Goal: Check status: Check status

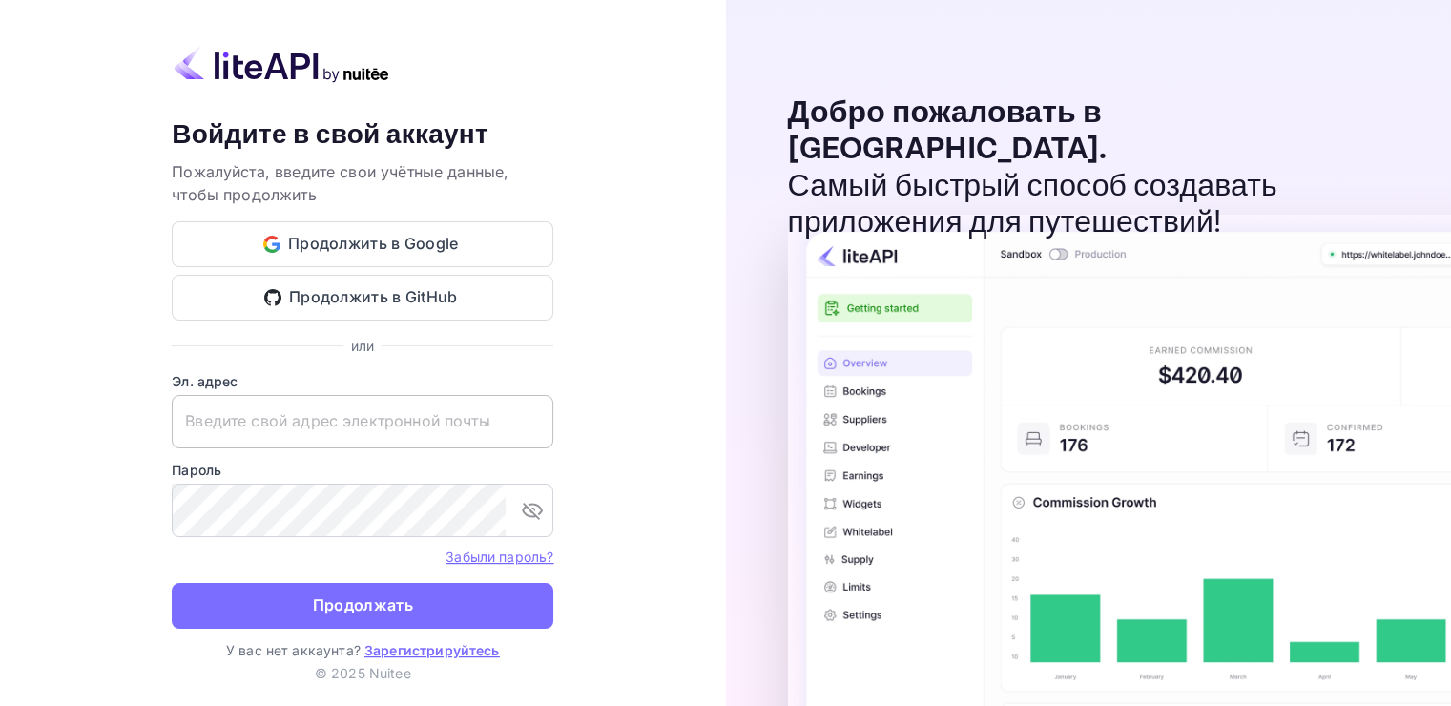
click at [257, 414] on input "text" at bounding box center [363, 421] width 382 height 53
paste input "[EMAIL_ADDRESS][DOMAIN_NAME]"
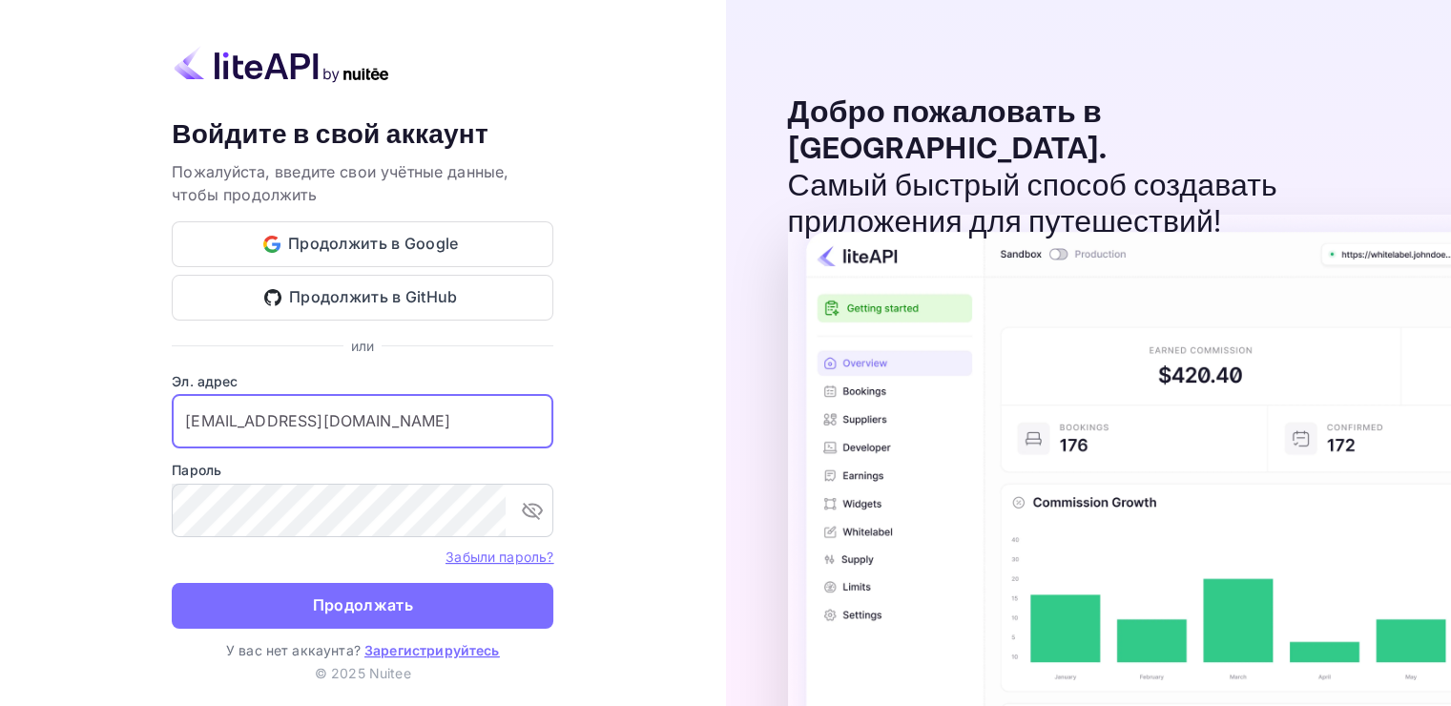
type input "[EMAIL_ADDRESS][DOMAIN_NAME]"
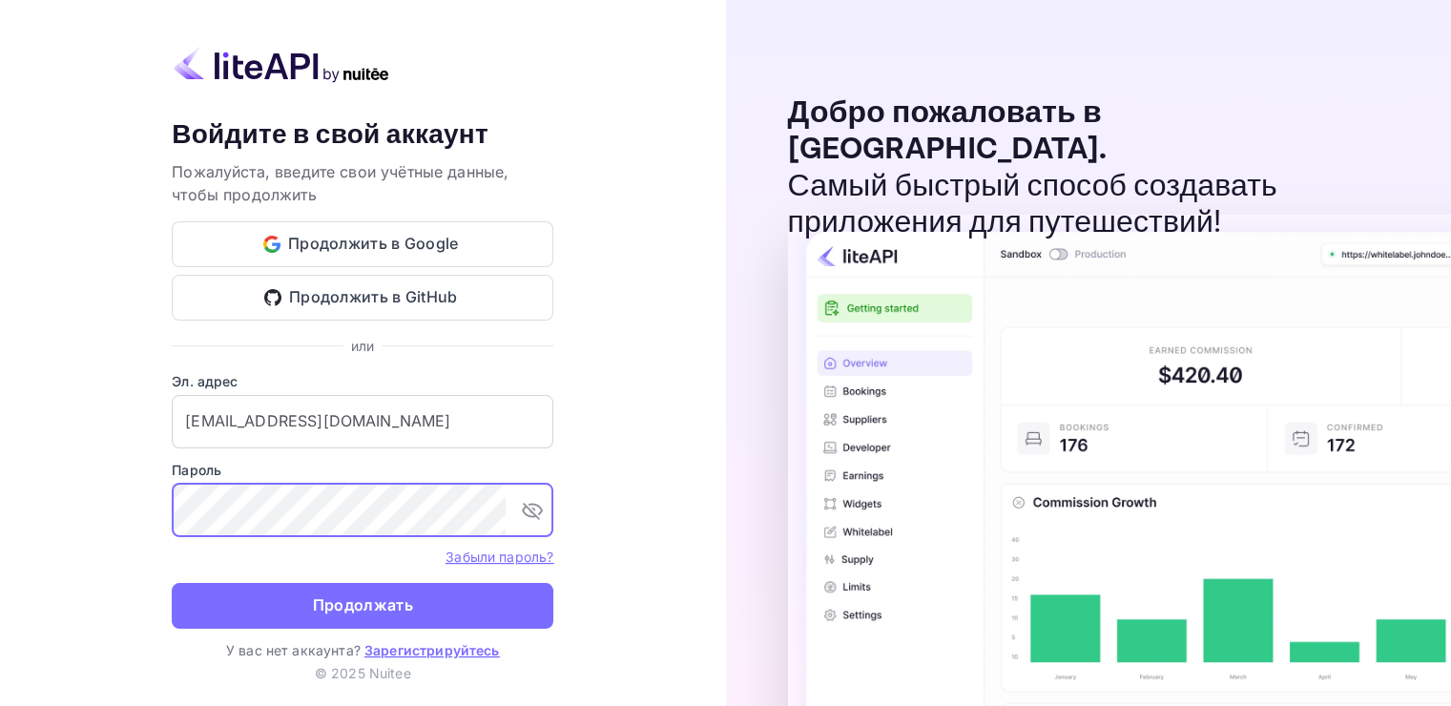
click at [355, 594] on ya-tr-span "Продолжать" at bounding box center [363, 605] width 100 height 26
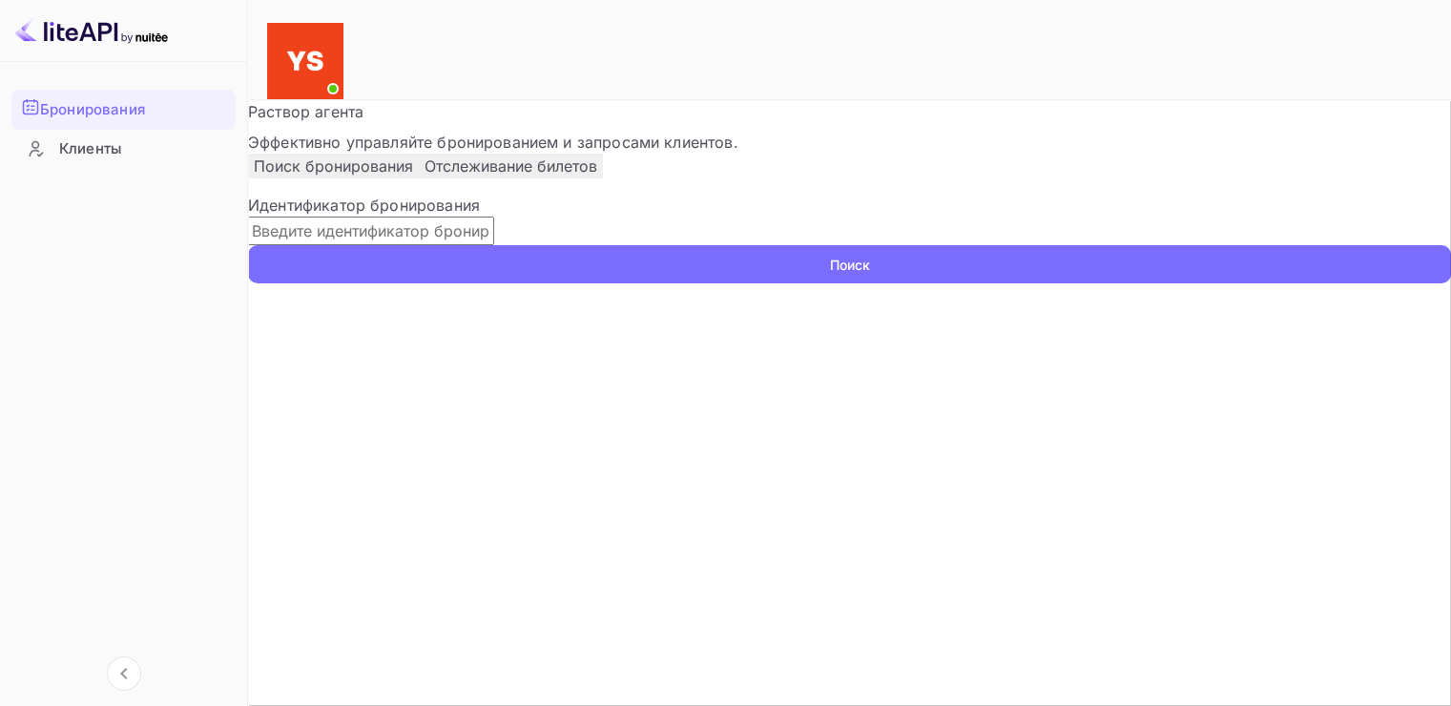
click at [419, 245] on input "text" at bounding box center [371, 231] width 246 height 29
paste input "9593572"
type input "9593572"
click at [870, 275] on ya-tr-span "Поиск" at bounding box center [850, 265] width 40 height 20
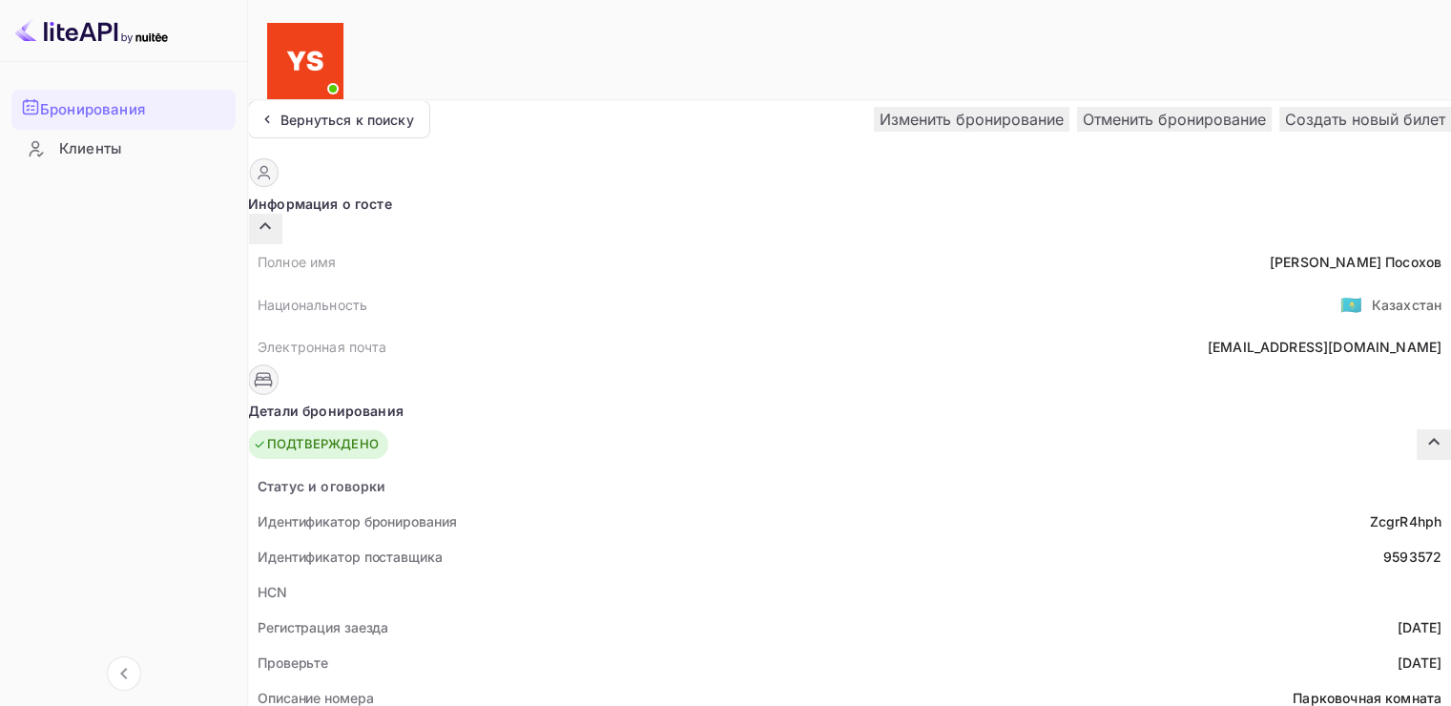
click at [342, 79] on span at bounding box center [332, 88] width 19 height 19
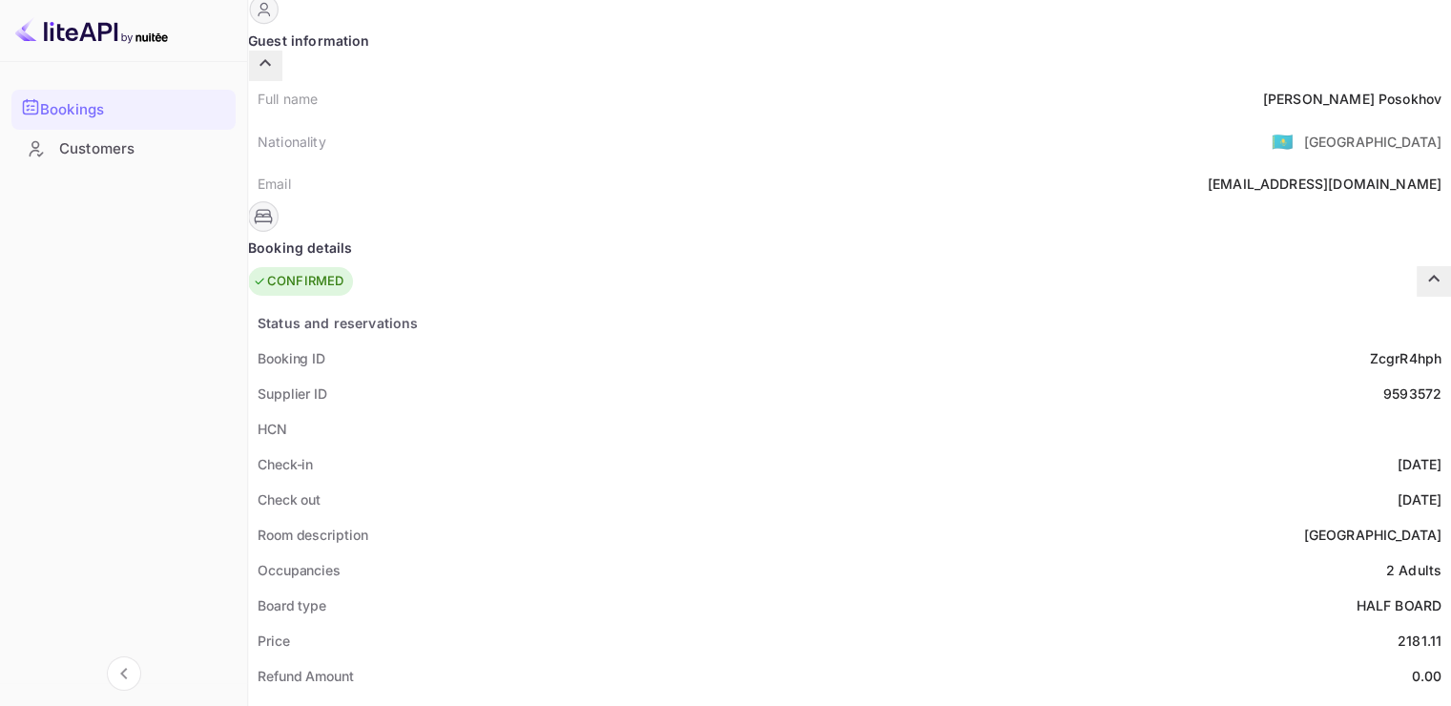
scroll to position [286, 0]
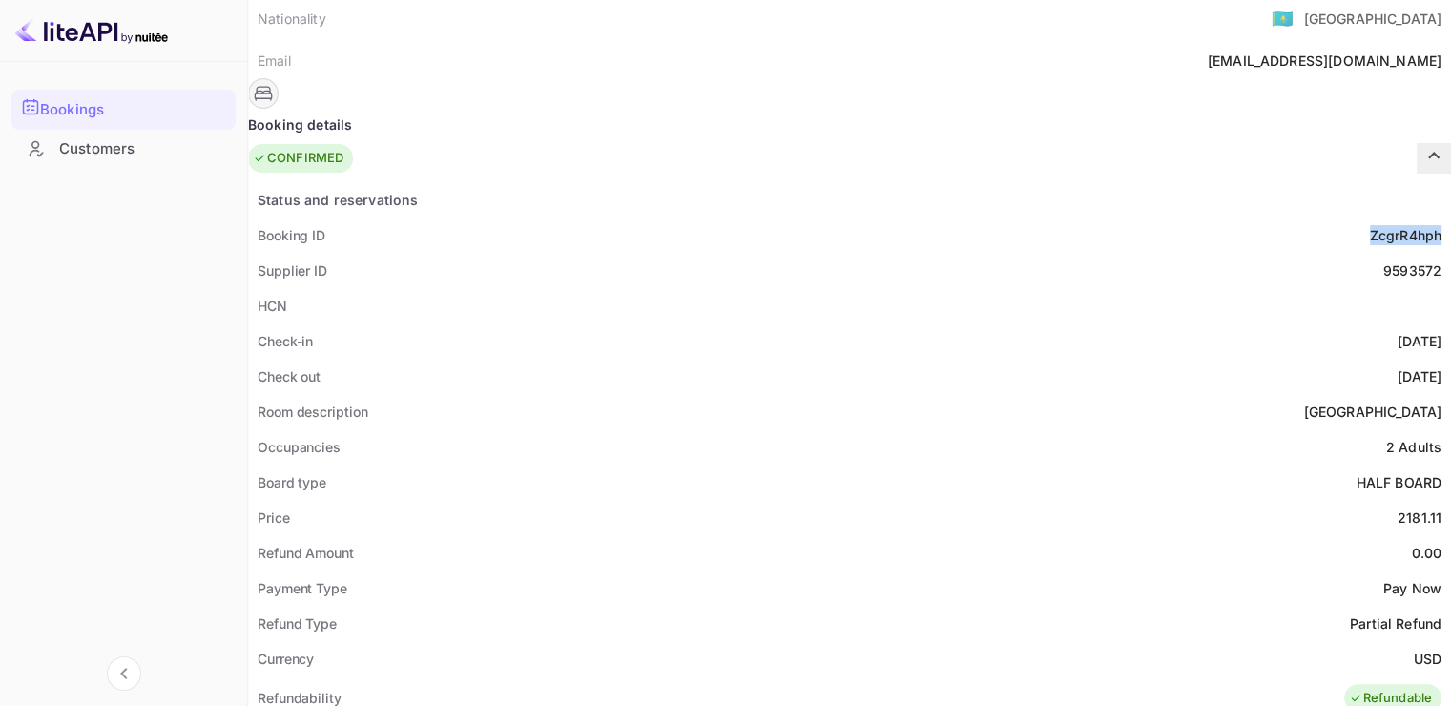
drag, startPoint x: 749, startPoint y: 190, endPoint x: 833, endPoint y: 191, distance: 83.9
click at [833, 191] on div "Status and reservations Booking ID ZcgrR4hph Supplier ID 9593572 HCN Check-in […" at bounding box center [849, 719] width 1203 height 1075
copy ya-tr-span "ZcgrR4hph"
drag, startPoint x: 764, startPoint y: 218, endPoint x: 836, endPoint y: 218, distance: 71.5
click at [836, 218] on div "Status and reservations Booking ID ZcgrR4hph Supplier ID 9593572 HCN Check-in […" at bounding box center [849, 719] width 1203 height 1075
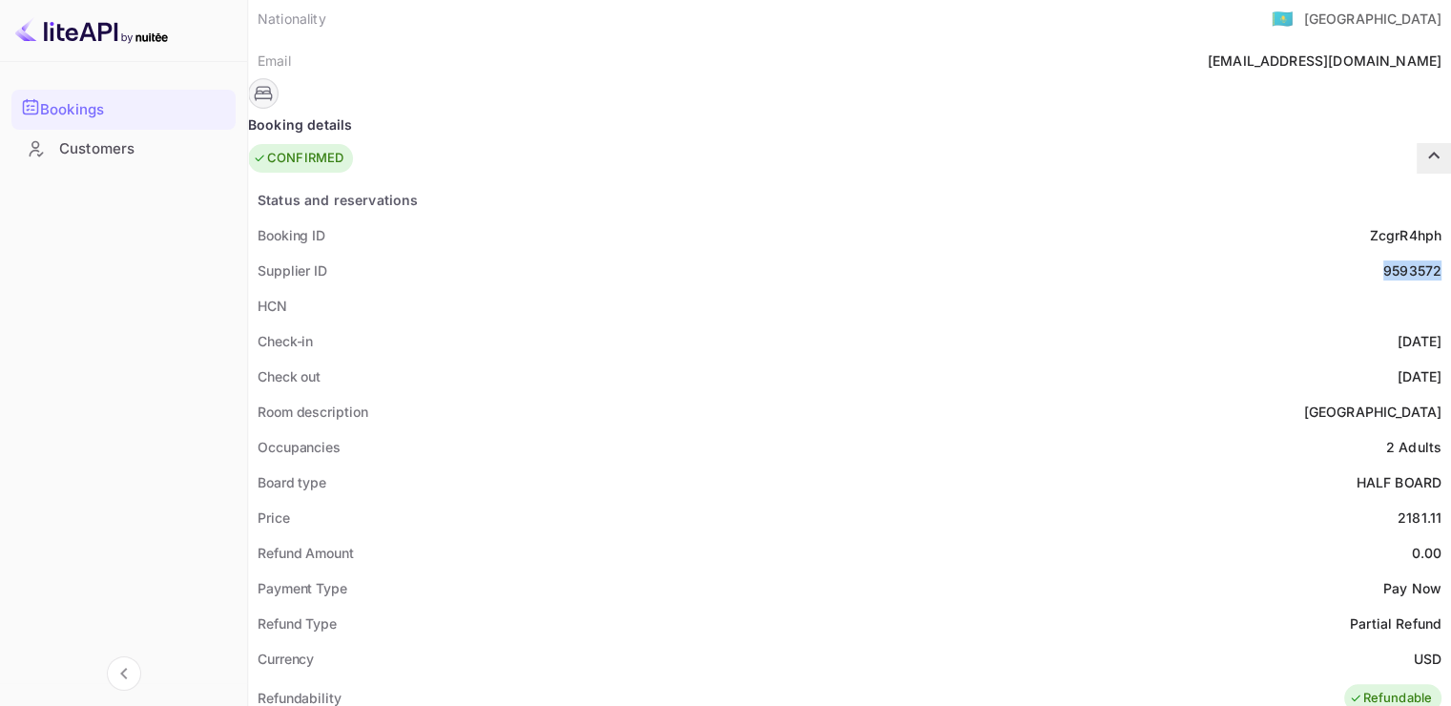
copy div "9593572"
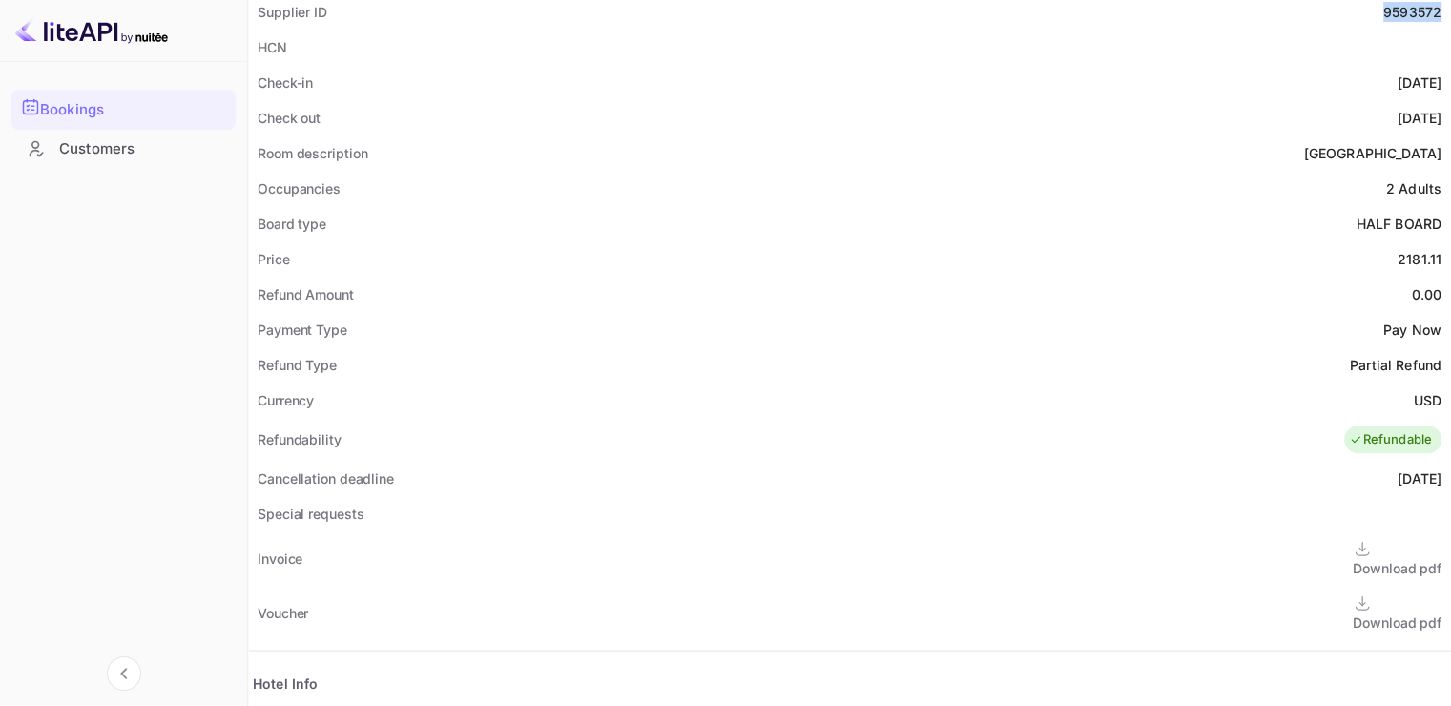
scroll to position [543, 0]
drag, startPoint x: 781, startPoint y: 209, endPoint x: 822, endPoint y: 205, distance: 41.2
click at [822, 243] on div "Price 2181.11" at bounding box center [849, 260] width 1203 height 35
copy div "2181.11"
drag, startPoint x: 795, startPoint y: 351, endPoint x: 835, endPoint y: 351, distance: 40.1
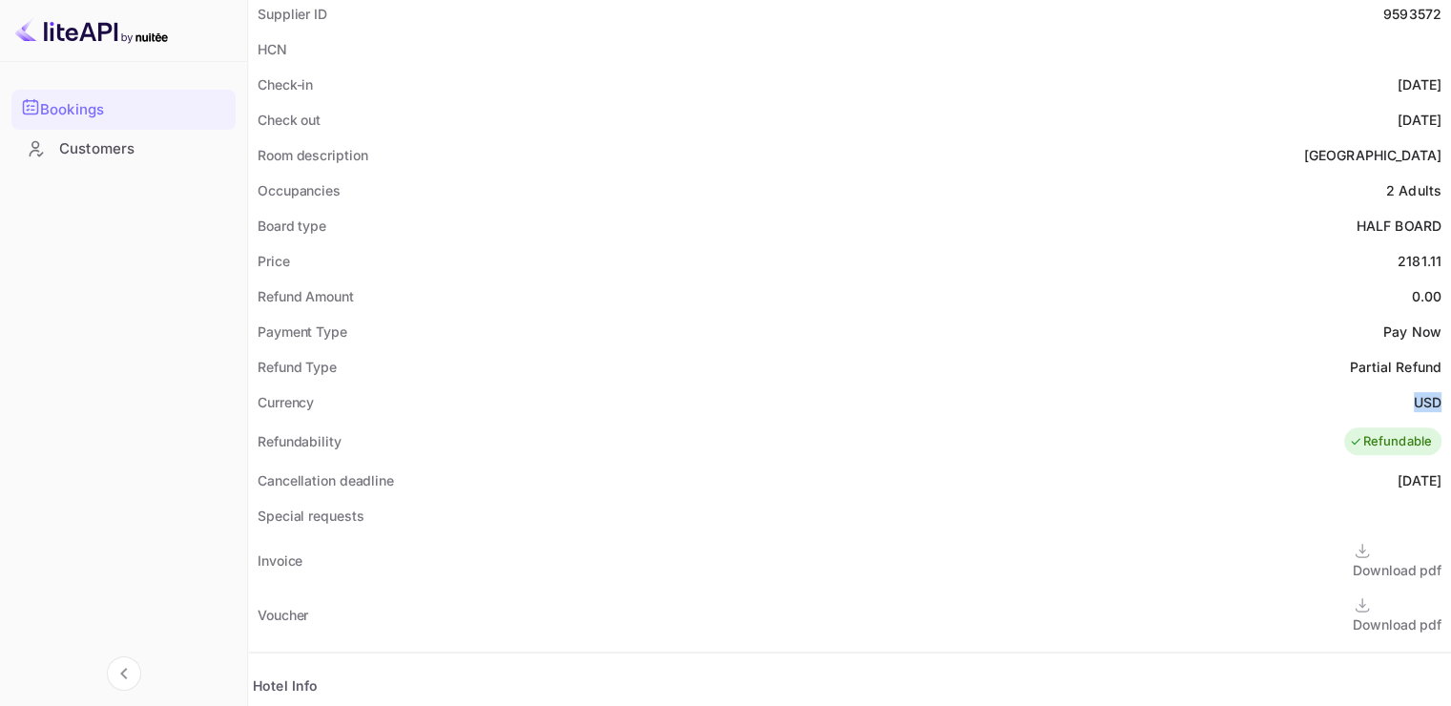
click at [835, 351] on div "Status and reservations Booking ID ZcgrR4hph Supplier ID 9593572 HCN Check-in […" at bounding box center [849, 463] width 1203 height 1075
copy ya-tr-span "USD"
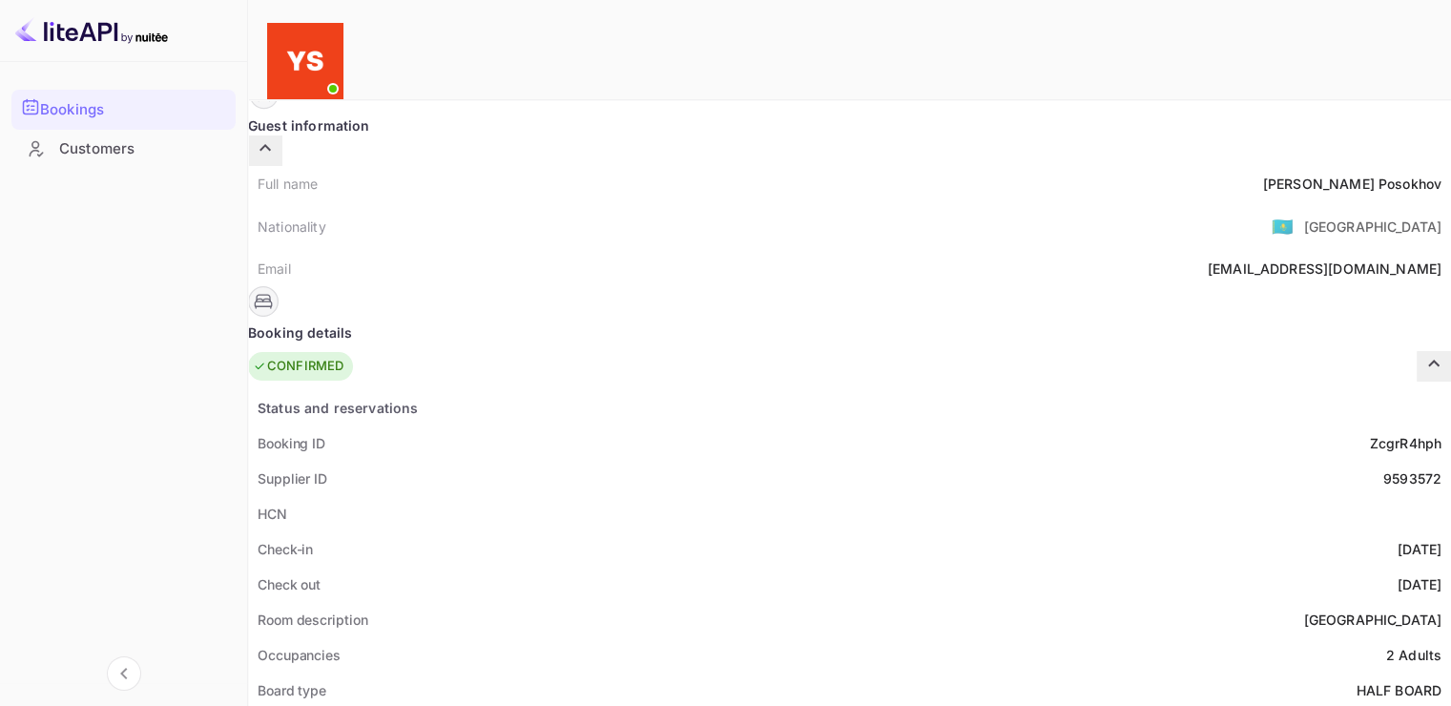
scroll to position [0, 0]
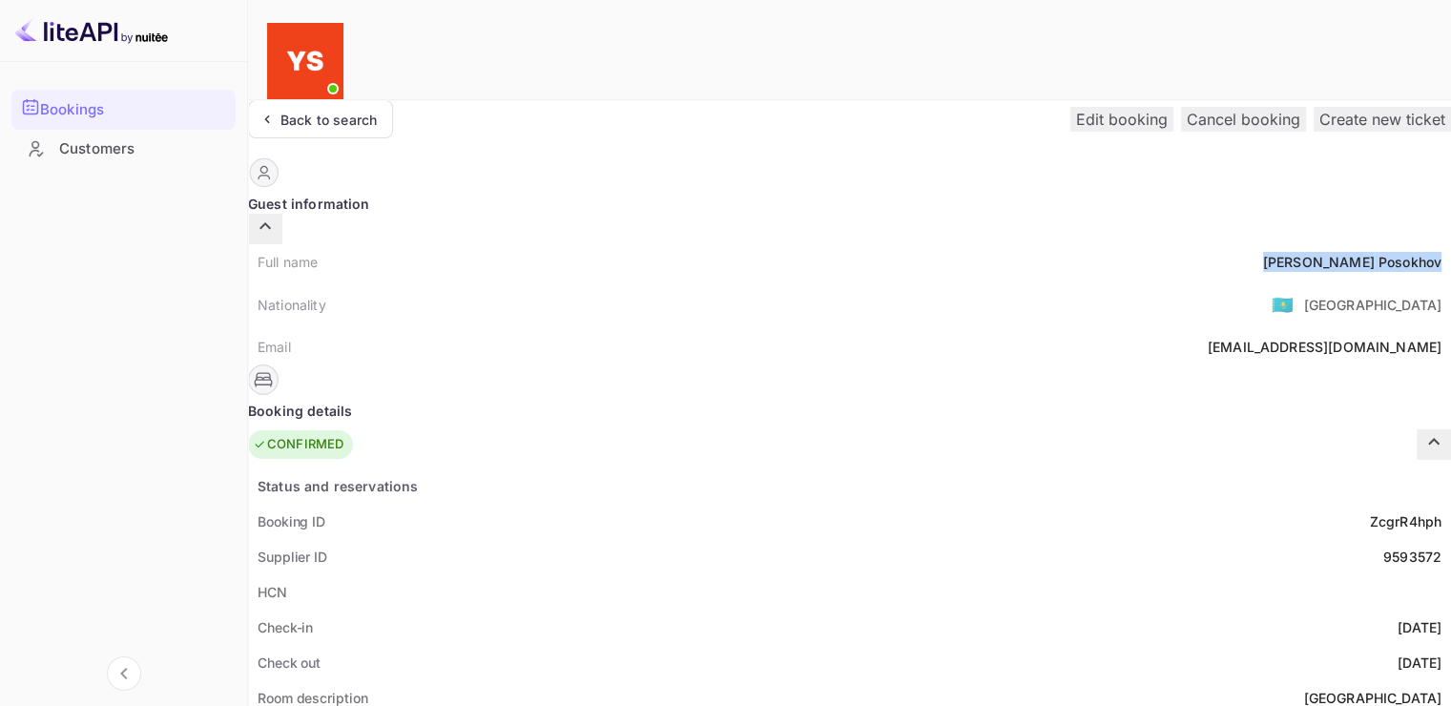
drag, startPoint x: 709, startPoint y: 225, endPoint x: 822, endPoint y: 223, distance: 113.5
click at [822, 244] on div "Full name [PERSON_NAME]" at bounding box center [849, 261] width 1203 height 35
copy div "[PERSON_NAME]"
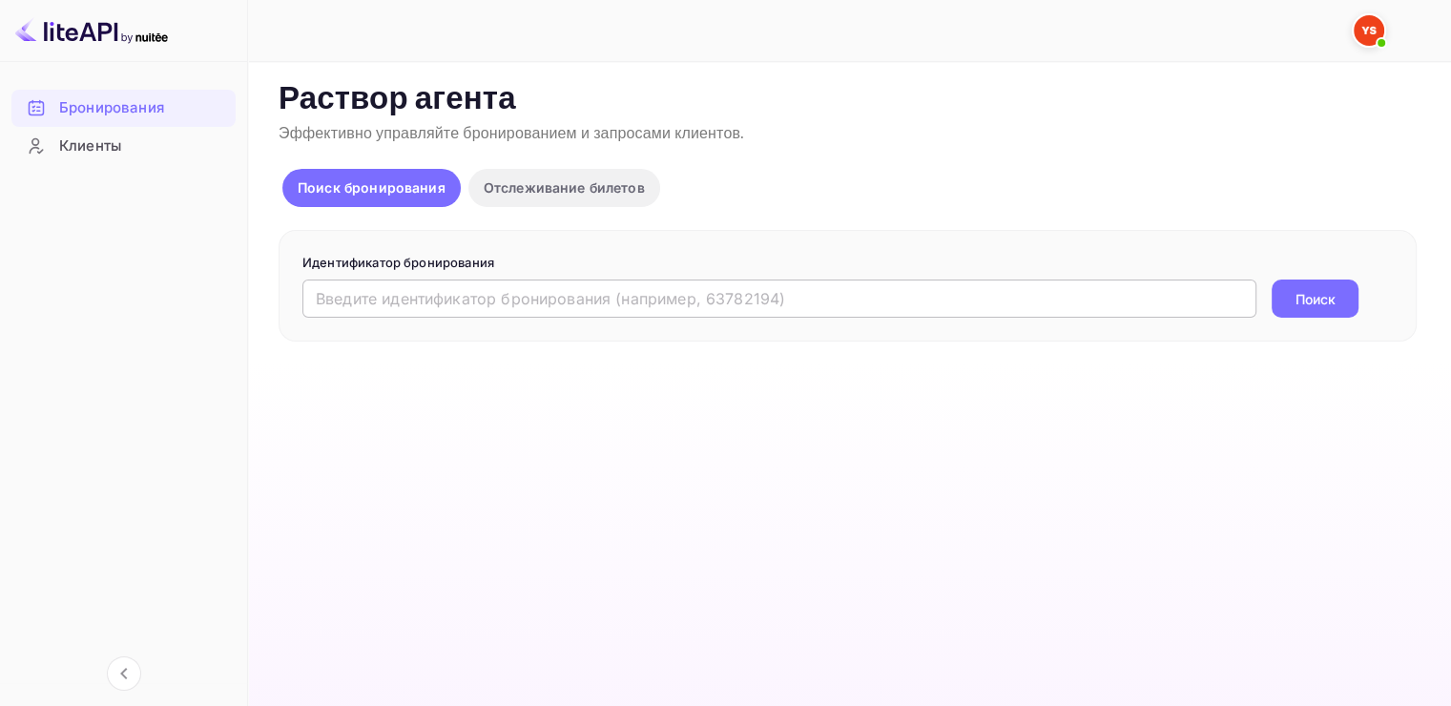
click at [392, 300] on input "text" at bounding box center [779, 298] width 954 height 38
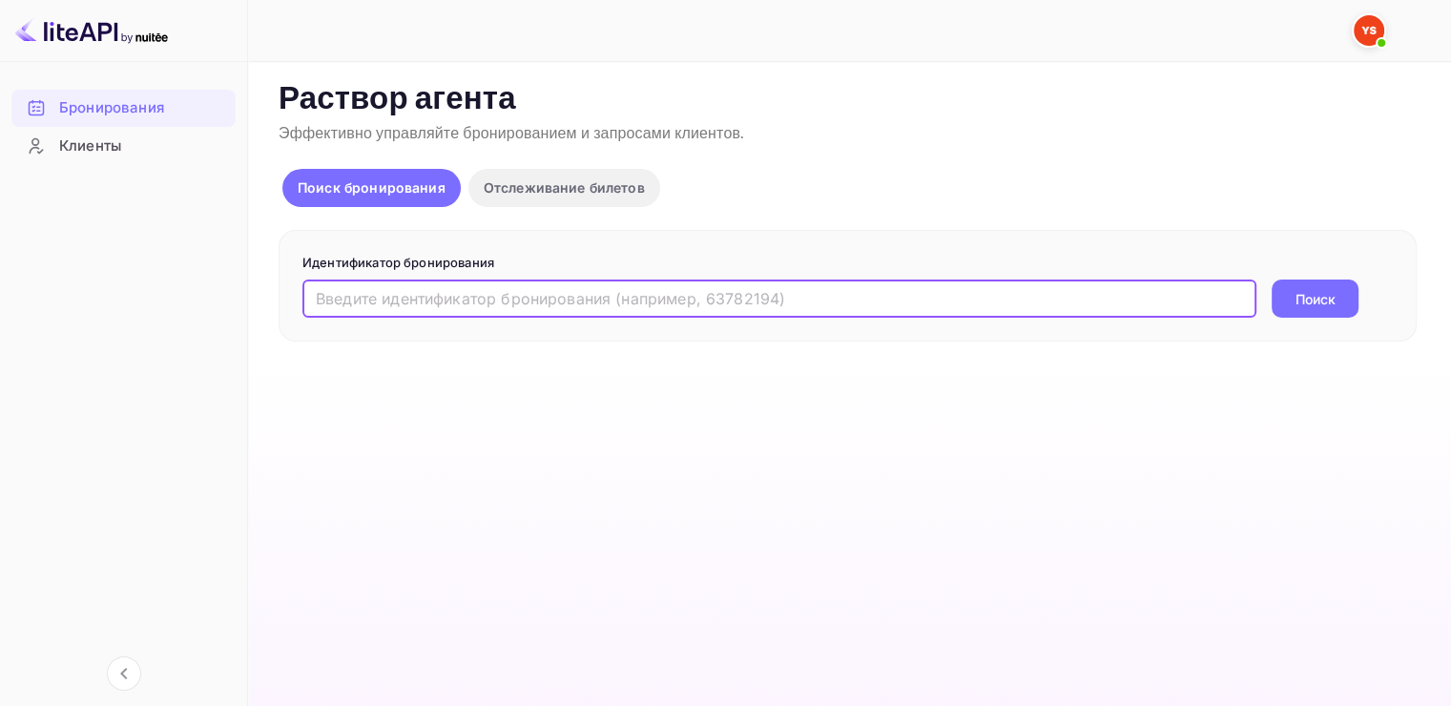
paste input "9467595"
type input "9467595"
click at [1305, 296] on ya-tr-span "Поиск" at bounding box center [1315, 299] width 40 height 20
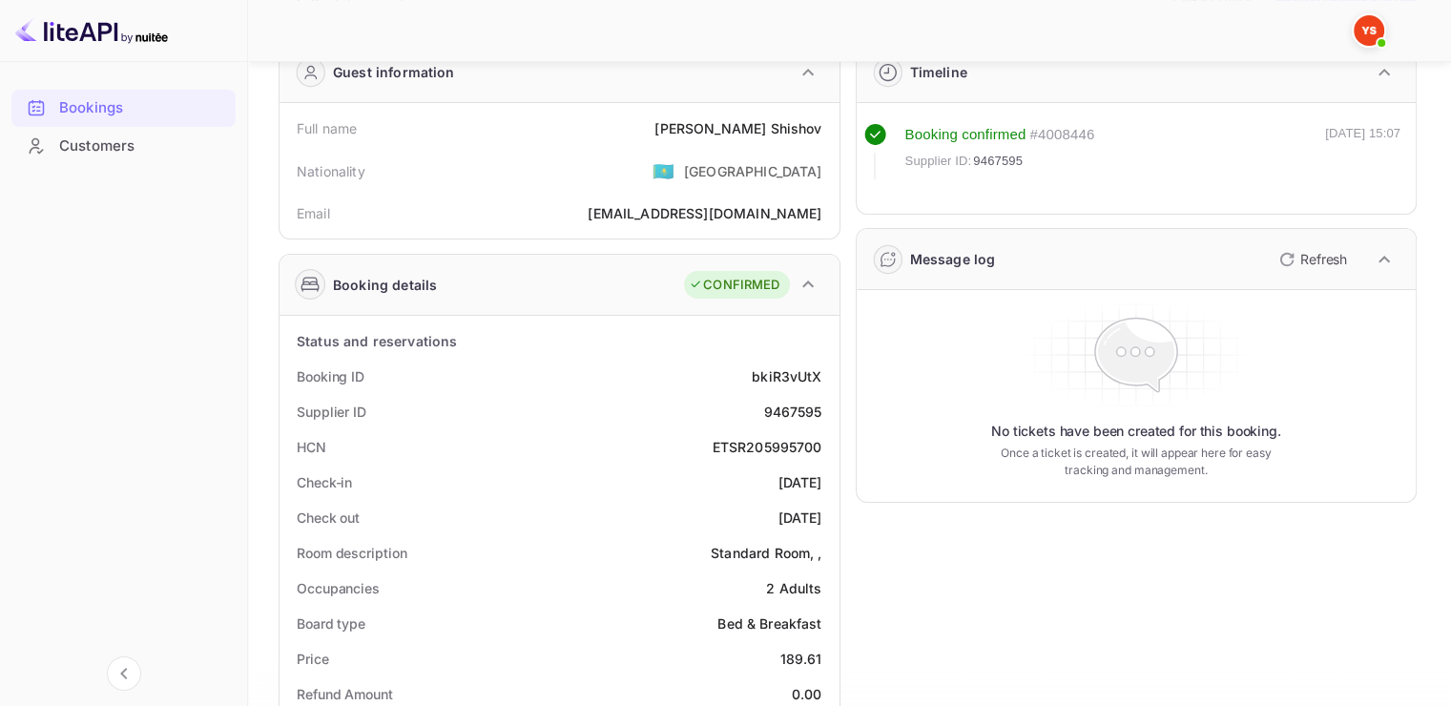
scroll to position [95, 0]
drag, startPoint x: 767, startPoint y: 408, endPoint x: 834, endPoint y: 408, distance: 66.8
copy div "9467595"
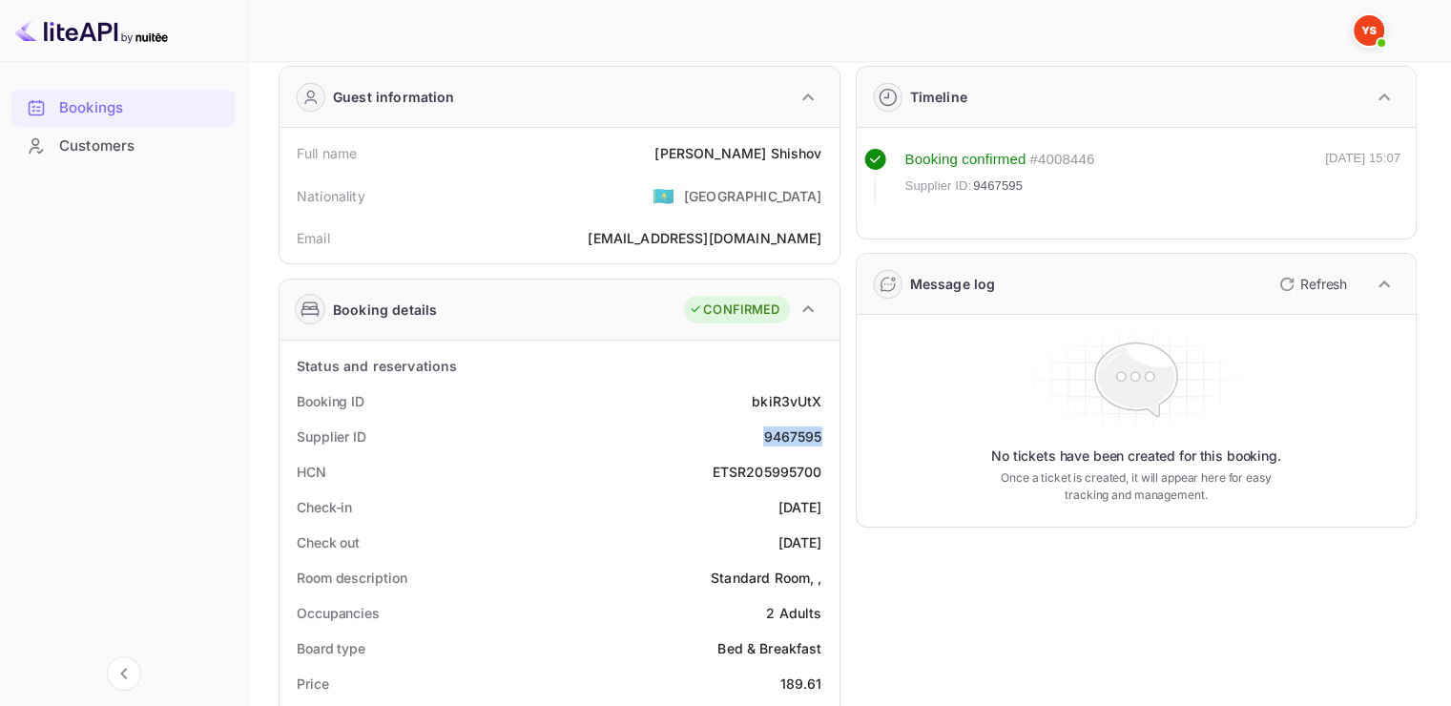
scroll to position [0, 0]
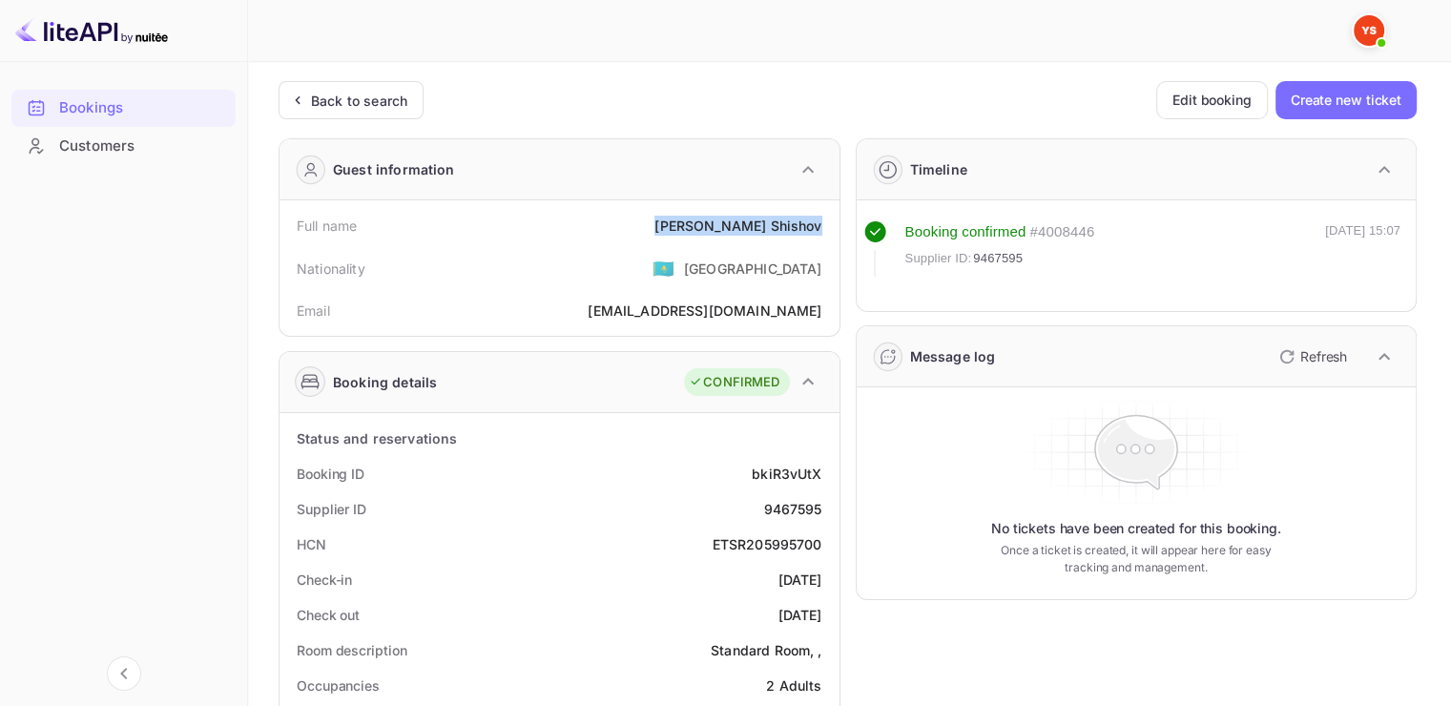
drag, startPoint x: 716, startPoint y: 224, endPoint x: 818, endPoint y: 226, distance: 102.1
click at [818, 226] on div "[PERSON_NAME]" at bounding box center [737, 226] width 167 height 20
copy div "[PERSON_NAME]"
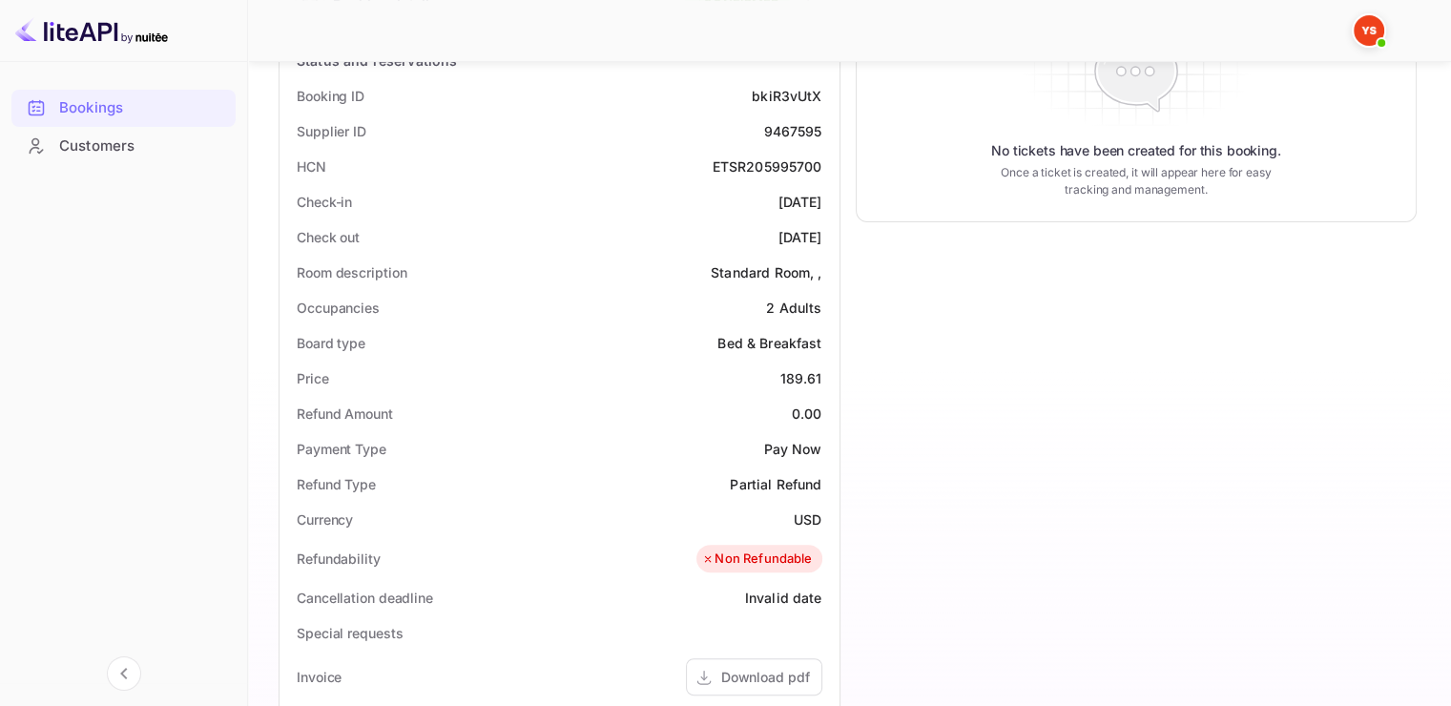
scroll to position [382, 0]
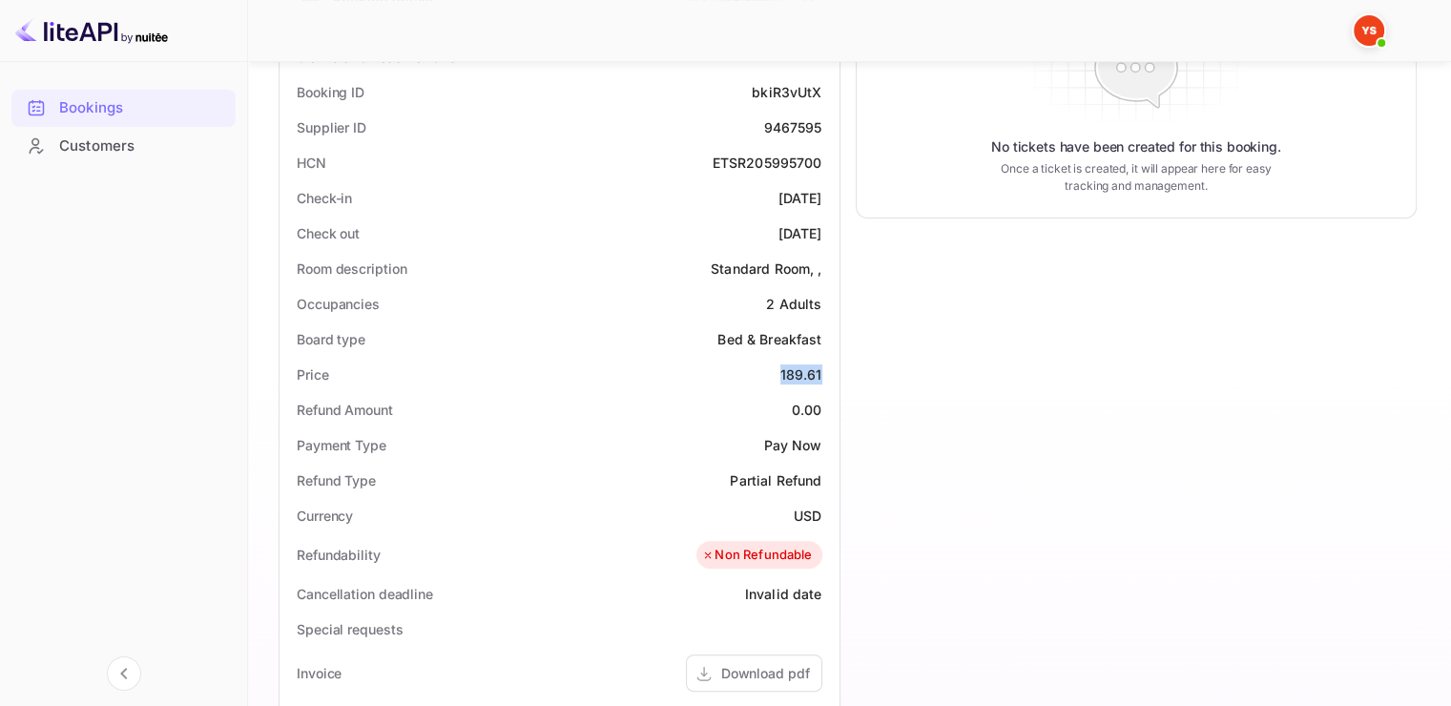
drag, startPoint x: 778, startPoint y: 373, endPoint x: 827, endPoint y: 373, distance: 48.6
click at [827, 373] on div "Price 189.61" at bounding box center [559, 374] width 545 height 35
copy div "189.61"
drag, startPoint x: 794, startPoint y: 508, endPoint x: 820, endPoint y: 511, distance: 26.9
click at [820, 511] on ya-tr-span "USD" at bounding box center [808, 515] width 28 height 16
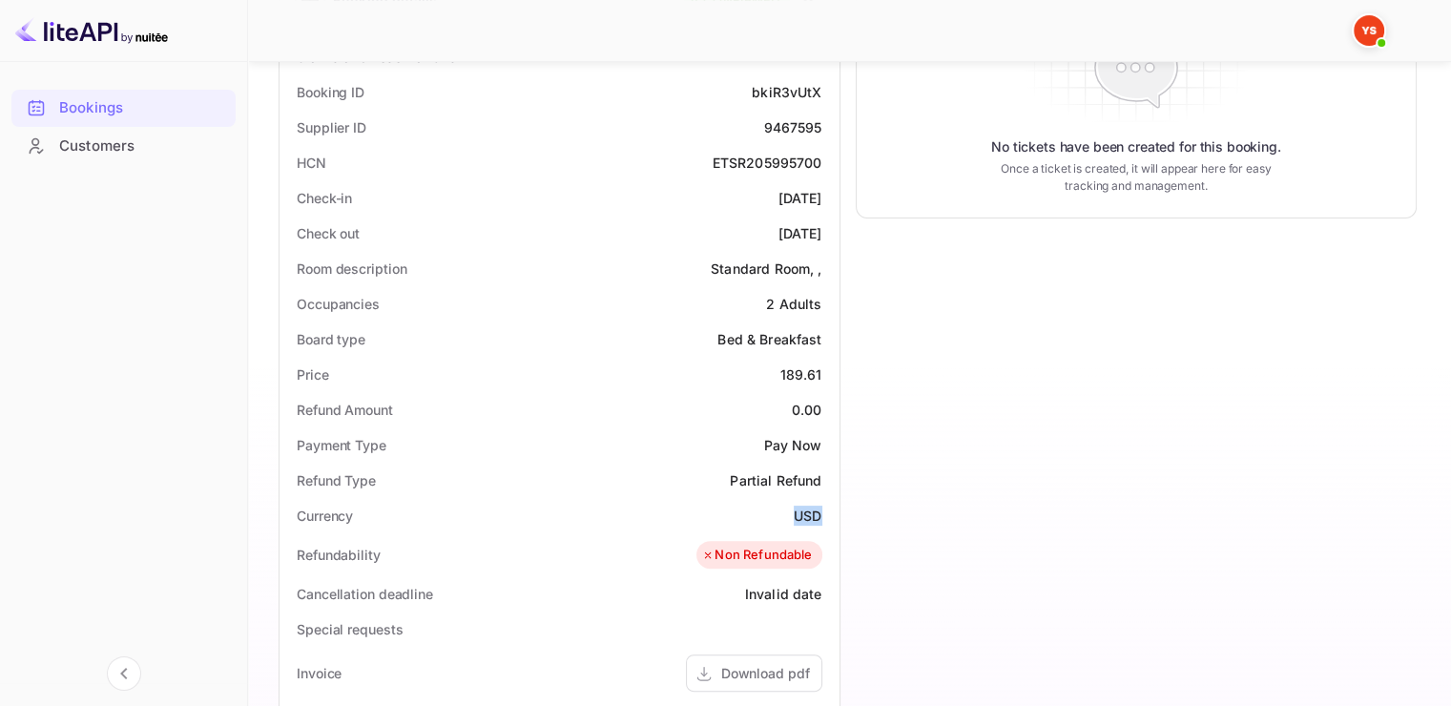
copy ya-tr-span "USD"
